Goal: Task Accomplishment & Management: Use online tool/utility

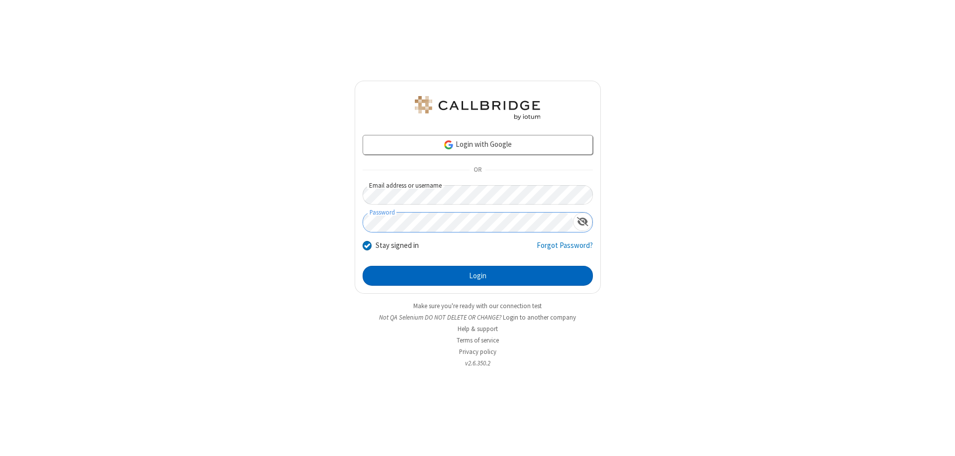
click at [478, 276] on button "Login" at bounding box center [478, 276] width 230 height 20
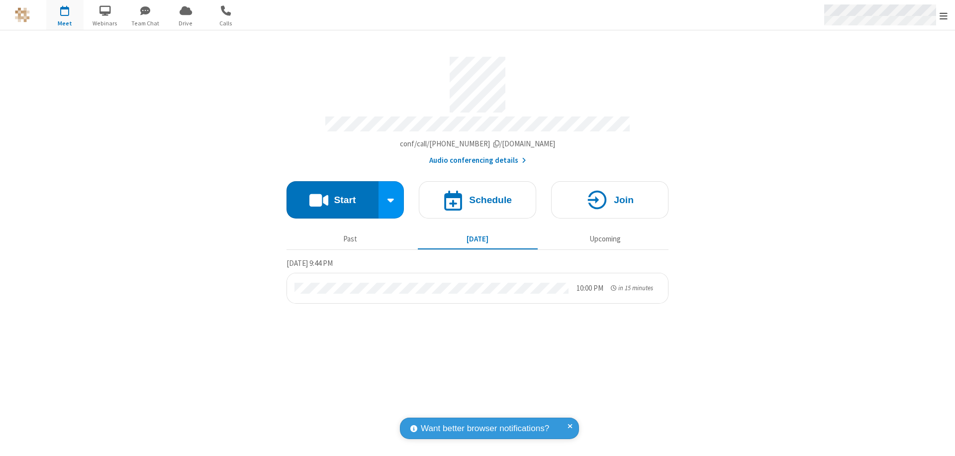
click at [944, 15] on span "Open menu" at bounding box center [944, 16] width 8 height 10
click at [186, 23] on span "Drive" at bounding box center [185, 23] width 37 height 9
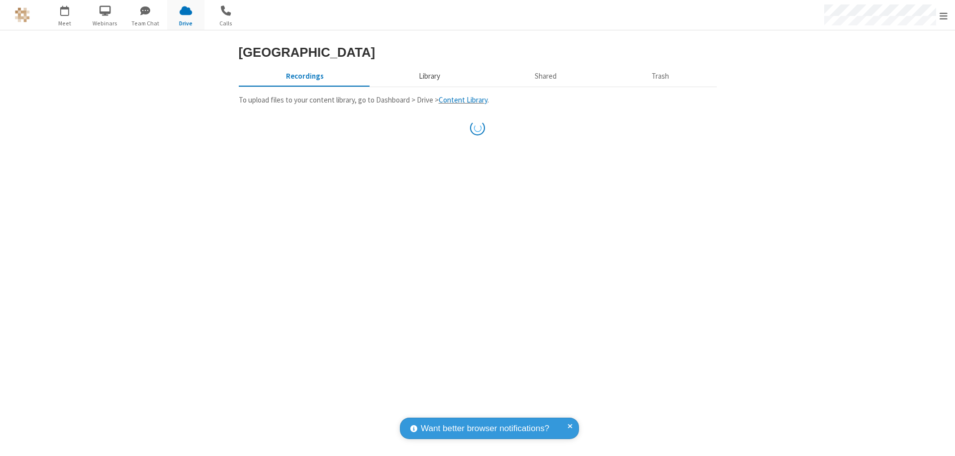
click at [428, 86] on button "Library" at bounding box center [429, 76] width 116 height 19
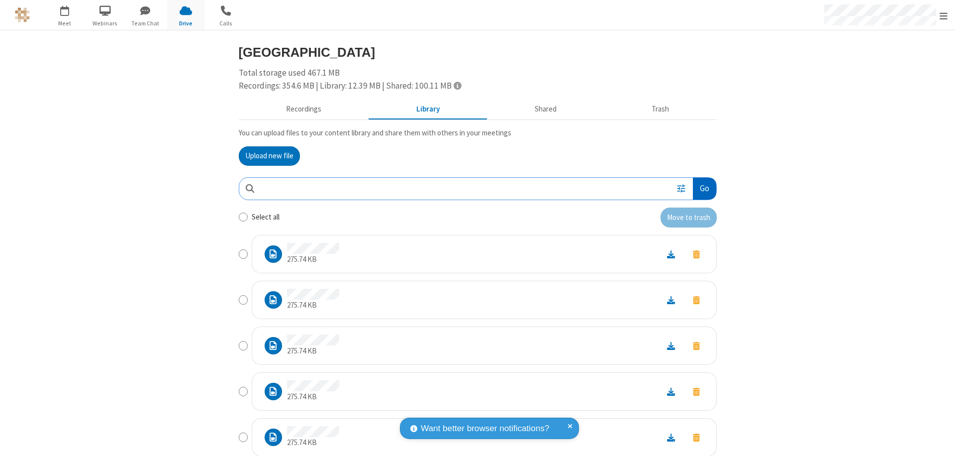
click at [700, 188] on button "Go" at bounding box center [704, 189] width 23 height 22
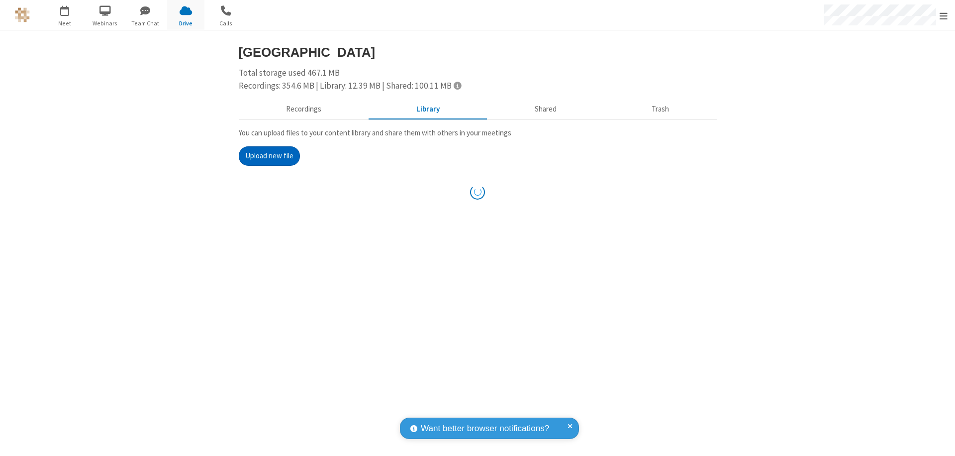
click at [265, 156] on button "Upload new file" at bounding box center [269, 156] width 61 height 20
